Goal: Find specific page/section: Find specific page/section

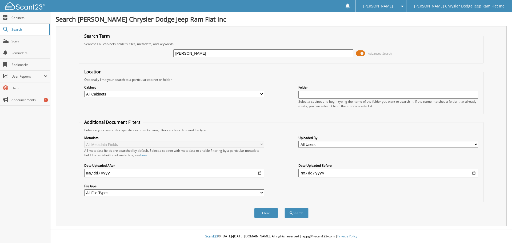
type input "[PERSON_NAME]"
click at [284, 208] on button "Search" at bounding box center [296, 213] width 24 height 10
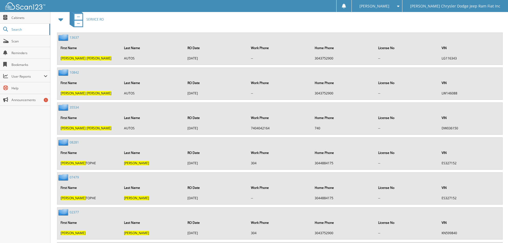
scroll to position [5919, 0]
